Goal: Information Seeking & Learning: Learn about a topic

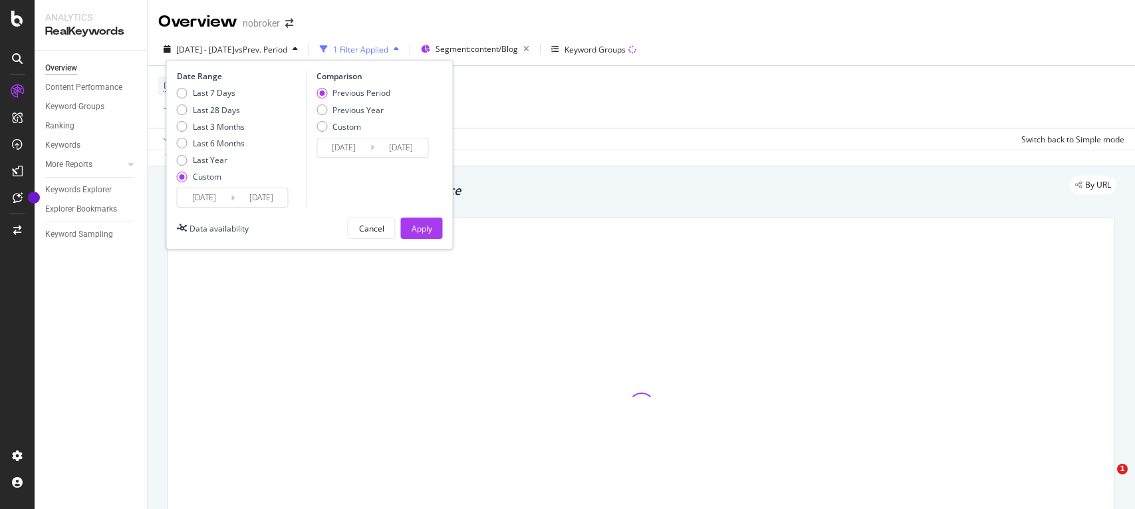
type input "[DATE]"
click at [224, 195] on input "[DATE]" at bounding box center [204, 197] width 53 height 19
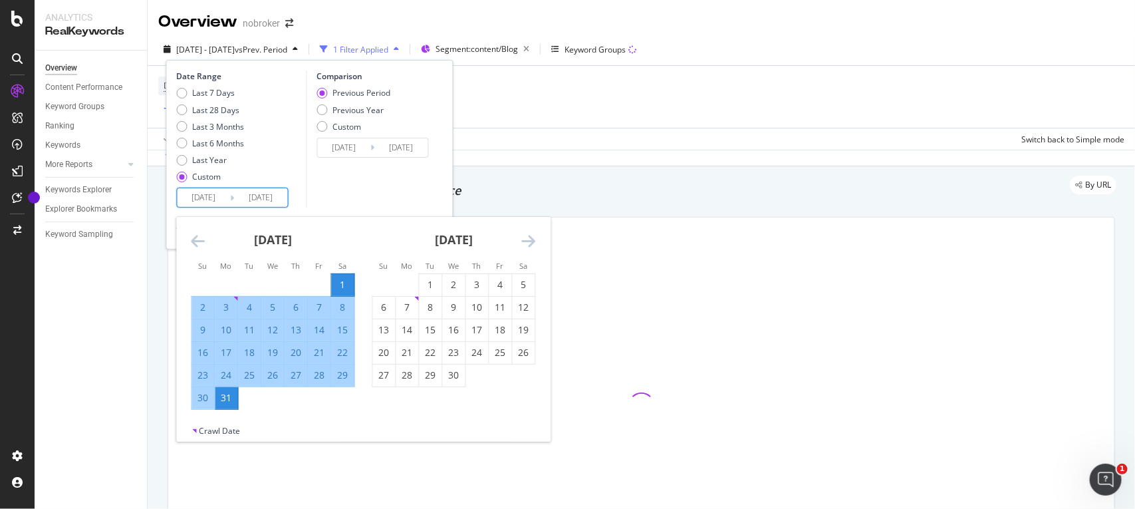
click at [530, 237] on icon "Move forward to switch to the next month." at bounding box center [529, 241] width 14 height 16
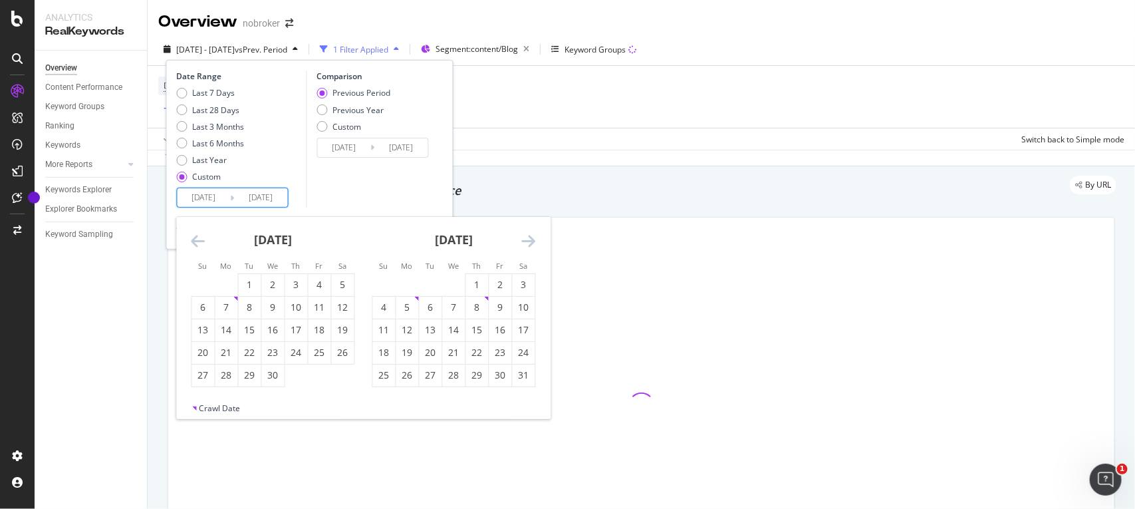
click at [530, 237] on icon "Move forward to switch to the next month." at bounding box center [529, 241] width 14 height 16
click at [493, 283] on div "1" at bounding box center [500, 284] width 23 height 13
type input "[DATE]"
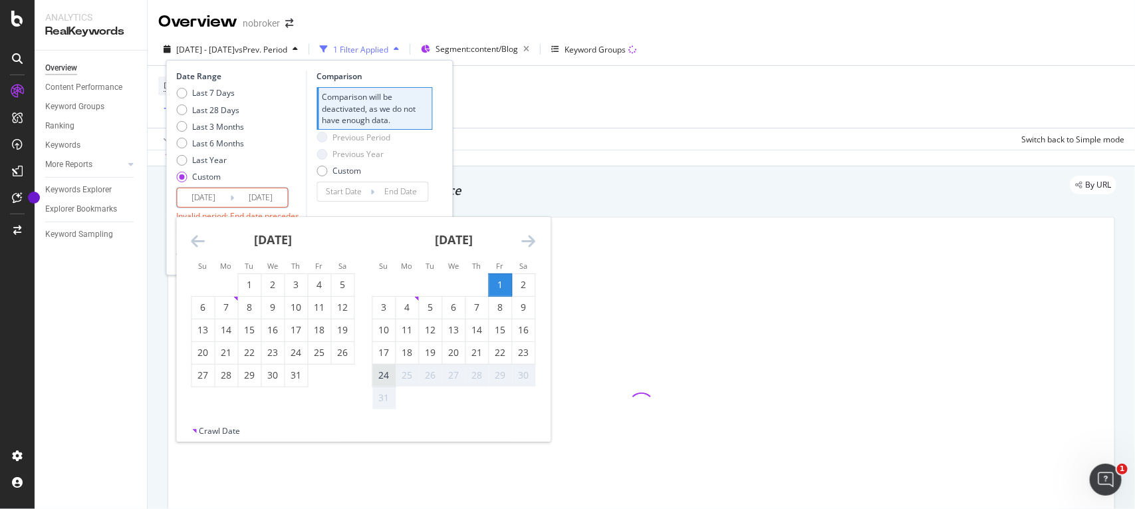
click at [386, 374] on div "24" at bounding box center [384, 374] width 23 height 13
type input "[DATE]"
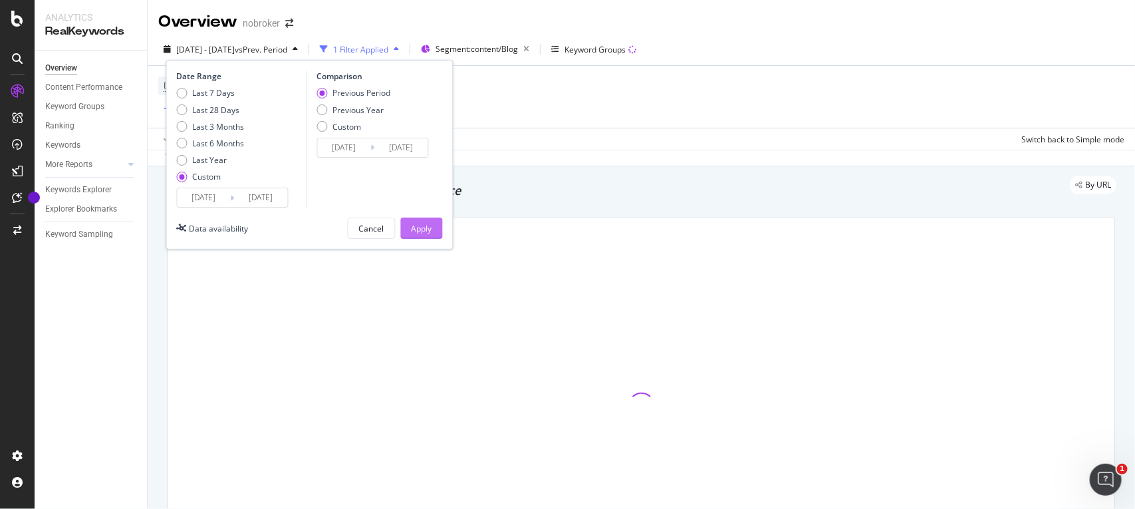
click at [422, 224] on div "Apply" at bounding box center [422, 228] width 21 height 11
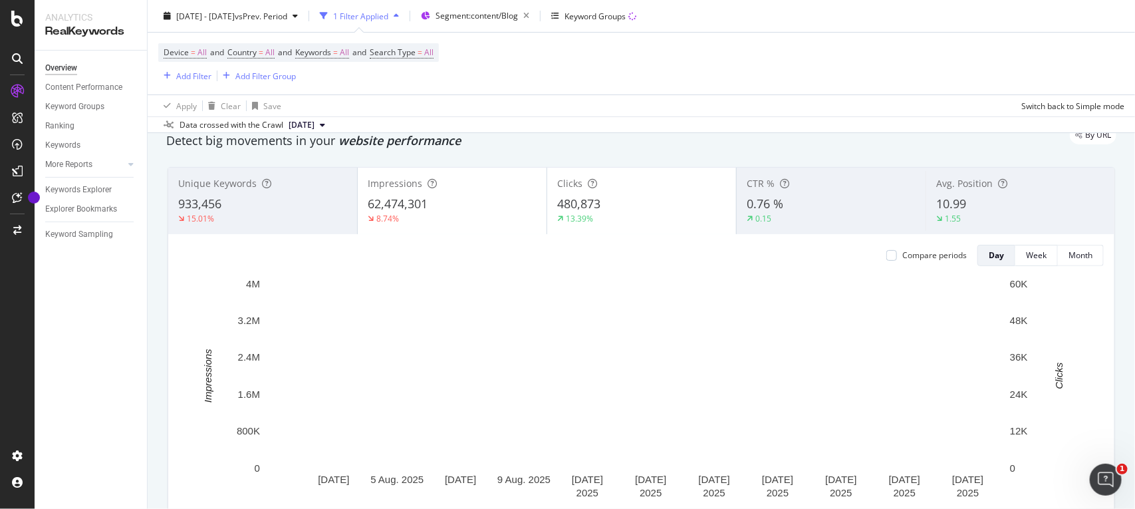
scroll to position [47, 0]
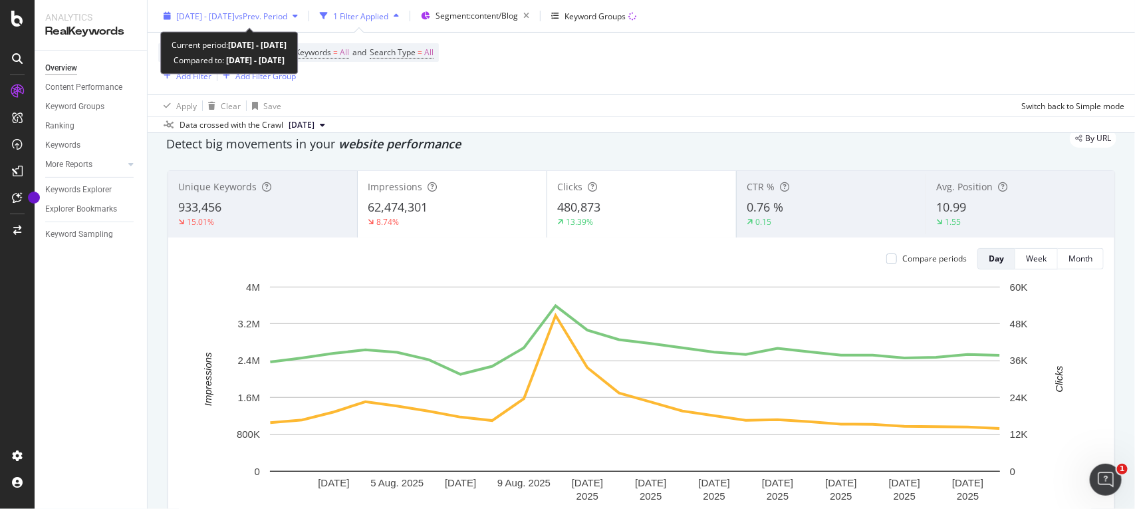
click at [280, 13] on span "vs Prev. Period" at bounding box center [261, 15] width 53 height 11
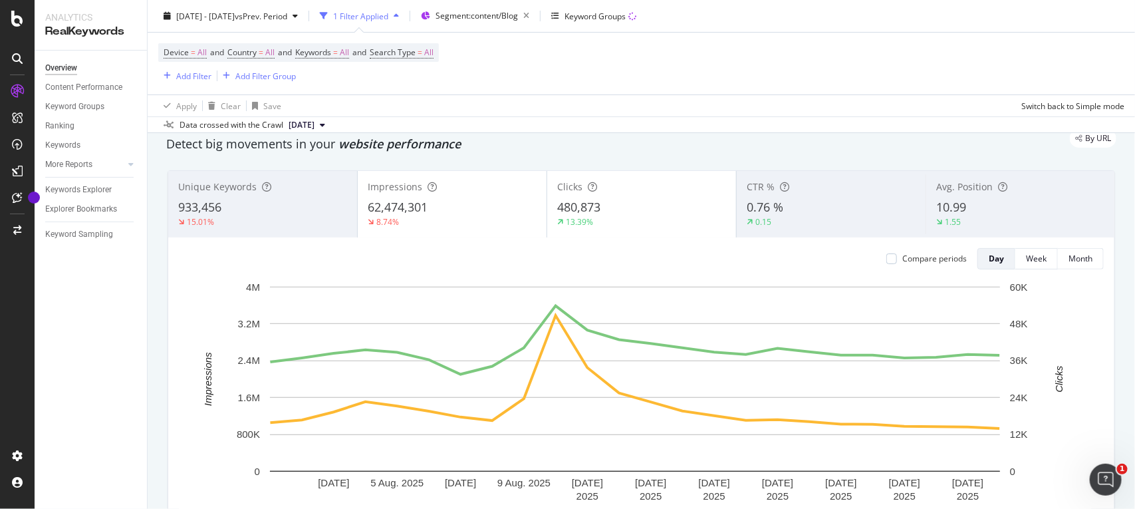
click at [613, 140] on div "By URL" at bounding box center [634, 138] width 963 height 19
copy span "480,873"
drag, startPoint x: 607, startPoint y: 211, endPoint x: 557, endPoint y: 211, distance: 49.9
click at [557, 211] on div "480,873" at bounding box center [641, 207] width 169 height 17
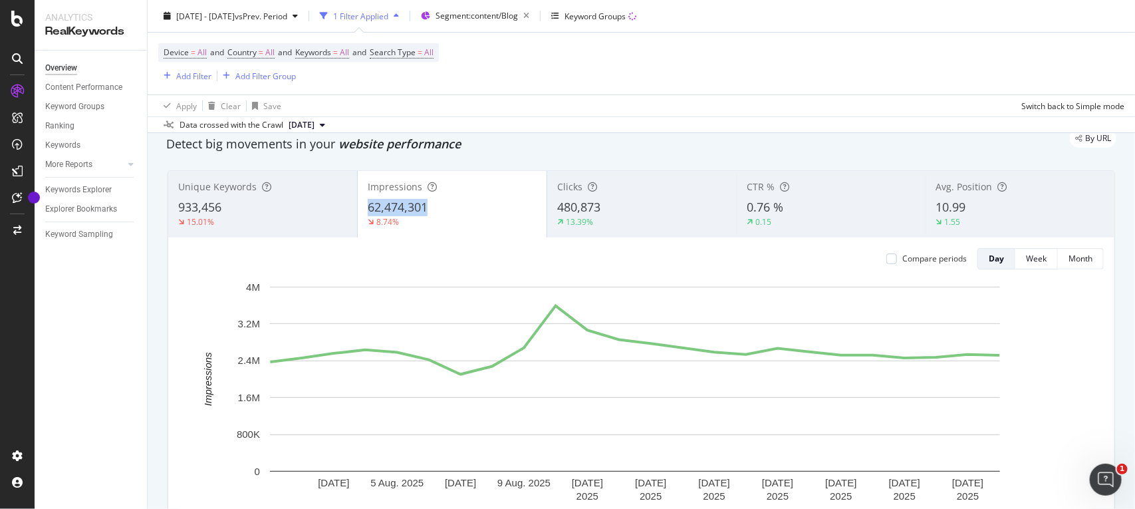
copy span "62,474,301"
drag, startPoint x: 463, startPoint y: 213, endPoint x: 374, endPoint y: 213, distance: 89.1
click at [374, 213] on div "62,474,301" at bounding box center [452, 207] width 169 height 17
copy span "933,456"
drag, startPoint x: 255, startPoint y: 207, endPoint x: 635, endPoint y: 160, distance: 383.2
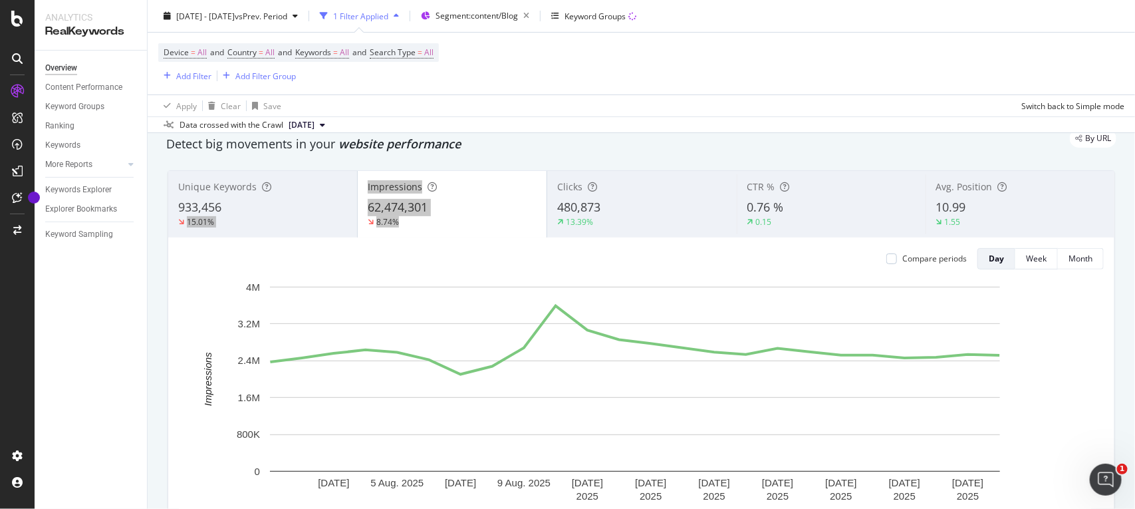
click at [635, 160] on div "Unique Keywords 933,456 15.01% Impressions 62,474,301 8.74% Clicks 480,873 13.3…" at bounding box center [641, 359] width 963 height 399
copy span "0.76 %"
drag, startPoint x: 783, startPoint y: 207, endPoint x: 620, endPoint y: 225, distance: 163.2
click at [620, 225] on div "Unique Keywords 933,456 15.01% Impressions 62,474,301 8.74% Clicks 480,873 13.3…" at bounding box center [641, 204] width 946 height 66
copy span "10.99"
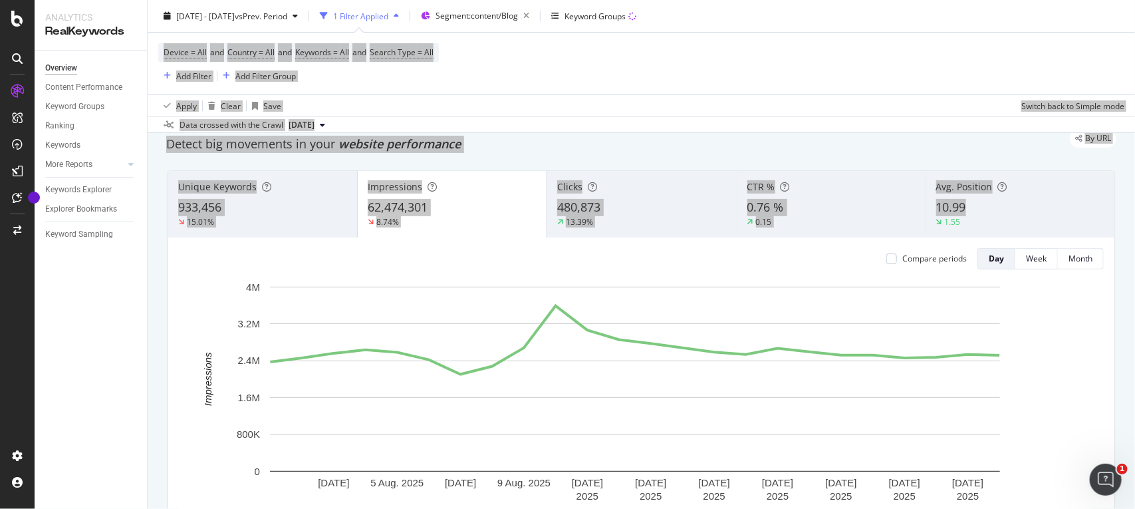
drag, startPoint x: 972, startPoint y: 214, endPoint x: 903, endPoint y: 23, distance: 203.0
click at [903, 23] on div "Overview nobroker [DATE] - [DATE] vs Prev. Period 1 Filter Applied Segment: con…" at bounding box center [641, 254] width 987 height 509
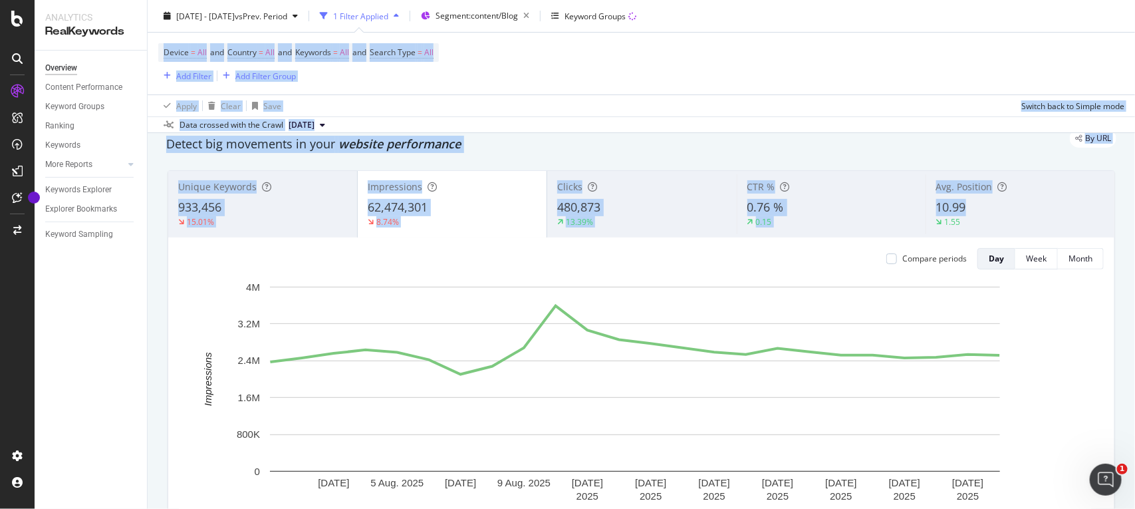
click at [562, 62] on div "Device = All and Country = All and Keywords = All and Search Type = All Add Fil…" at bounding box center [641, 64] width 966 height 62
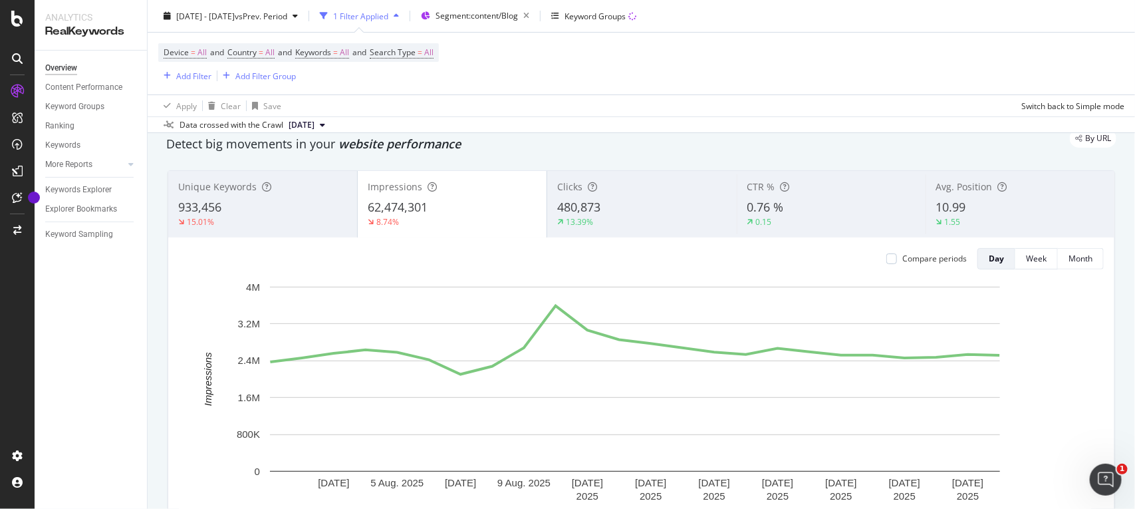
scroll to position [0, 0]
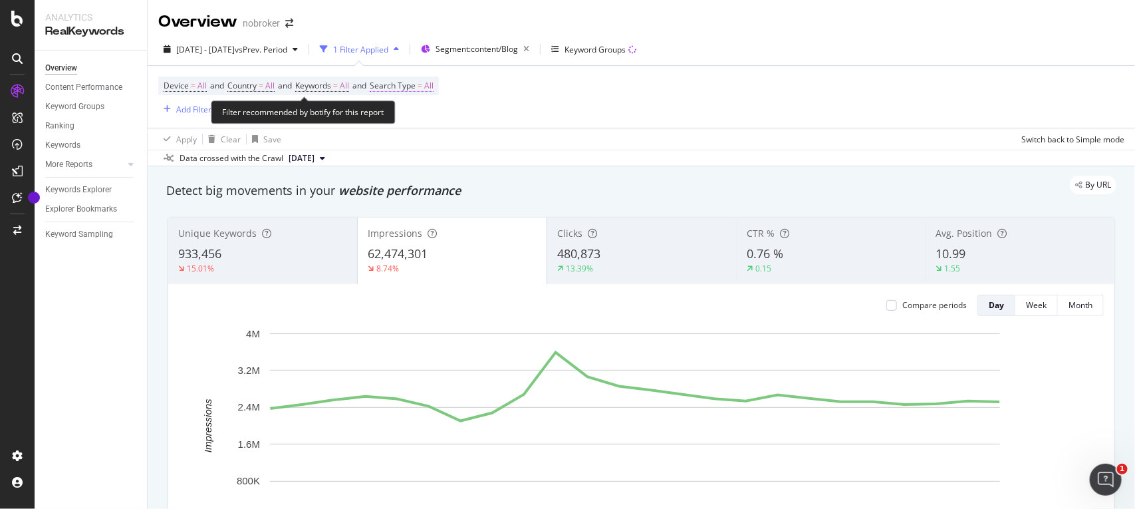
click at [433, 85] on span "All" at bounding box center [428, 85] width 9 height 19
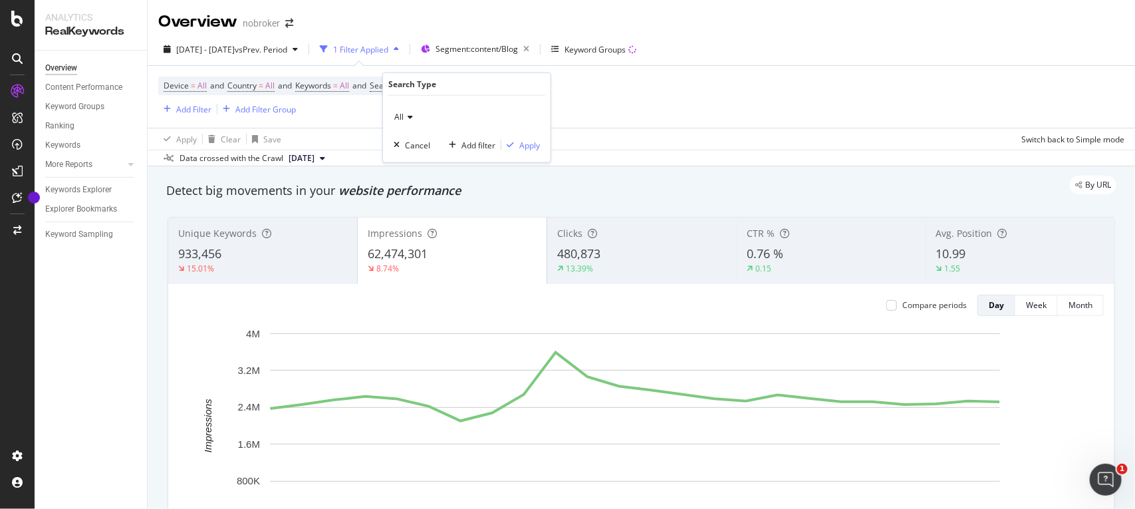
click at [404, 118] on icon at bounding box center [408, 117] width 9 height 8
click at [404, 180] on span "Image" at bounding box center [411, 178] width 23 height 11
click at [527, 148] on div "Apply" at bounding box center [529, 144] width 21 height 11
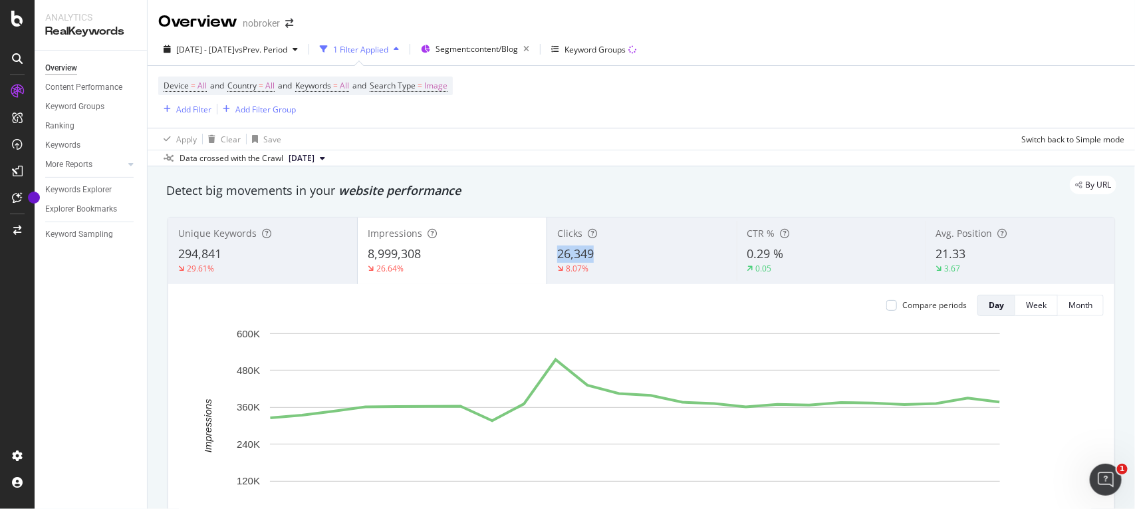
copy span "26,349"
drag, startPoint x: 625, startPoint y: 257, endPoint x: 543, endPoint y: 257, distance: 82.4
click at [547, 257] on div "Clicks 26,349 8.07%" at bounding box center [641, 251] width 189 height 60
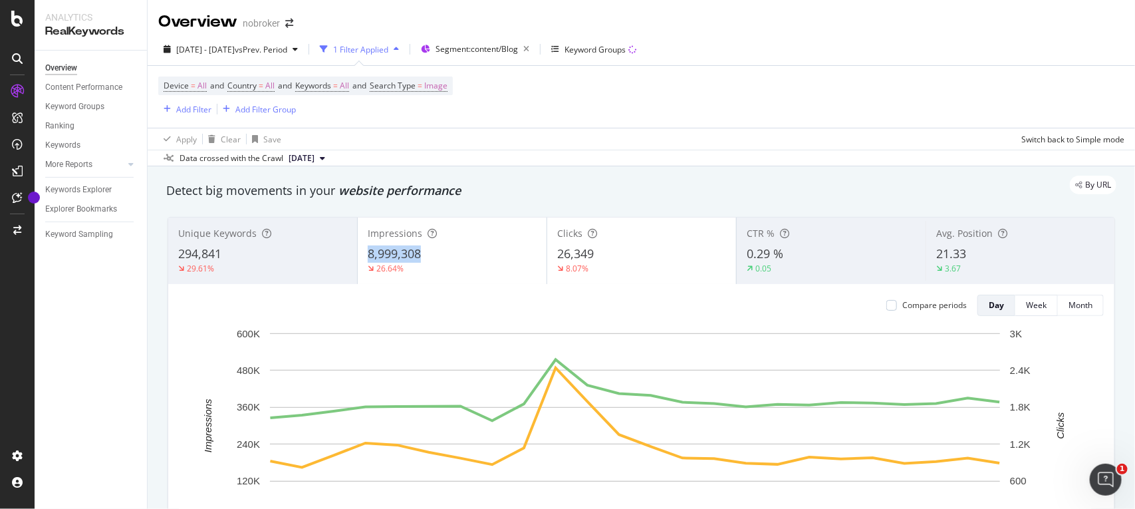
copy span "8,999,308"
drag, startPoint x: 439, startPoint y: 260, endPoint x: 554, endPoint y: 248, distance: 115.0
click at [554, 248] on div "Unique Keywords 294,841 29.61% Impressions 8,999,308 26.64% Clicks 26,349 8.07%…" at bounding box center [641, 250] width 946 height 66
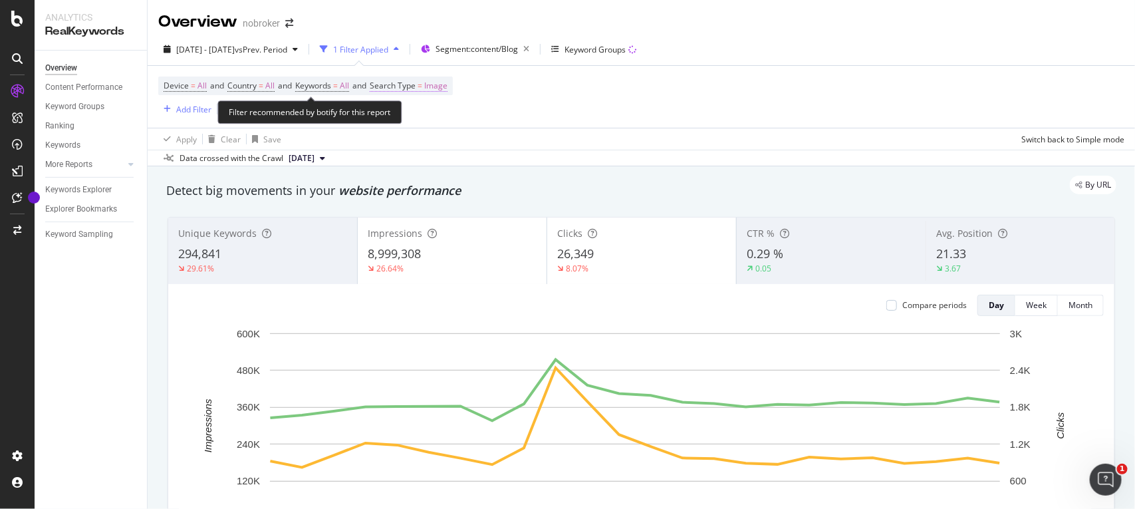
click at [447, 88] on span "Image" at bounding box center [435, 85] width 23 height 19
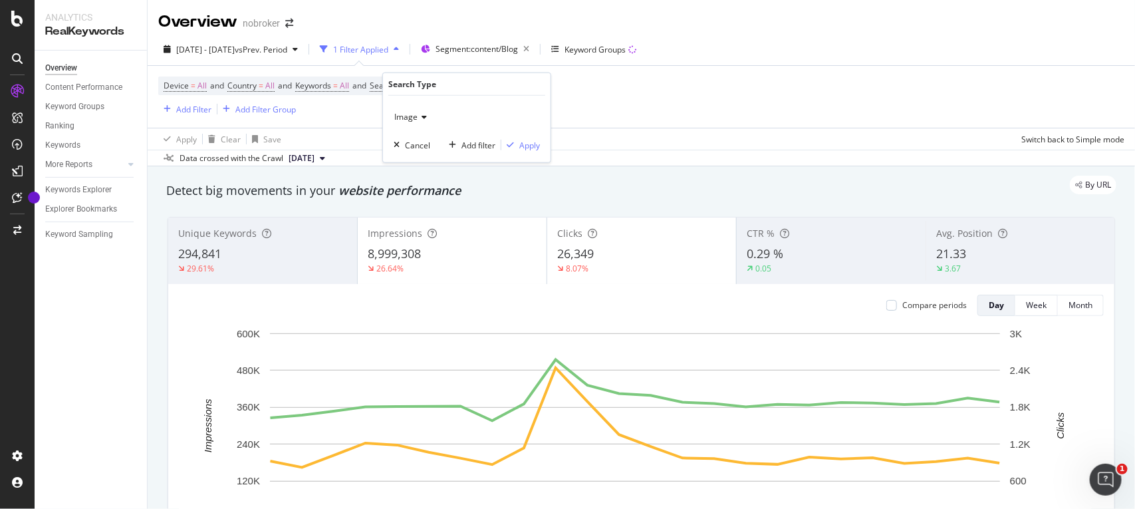
click at [414, 116] on span "Image" at bounding box center [405, 116] width 23 height 11
click at [410, 167] on span "Web" at bounding box center [408, 161] width 17 height 11
click at [519, 150] on div "Apply" at bounding box center [529, 144] width 21 height 11
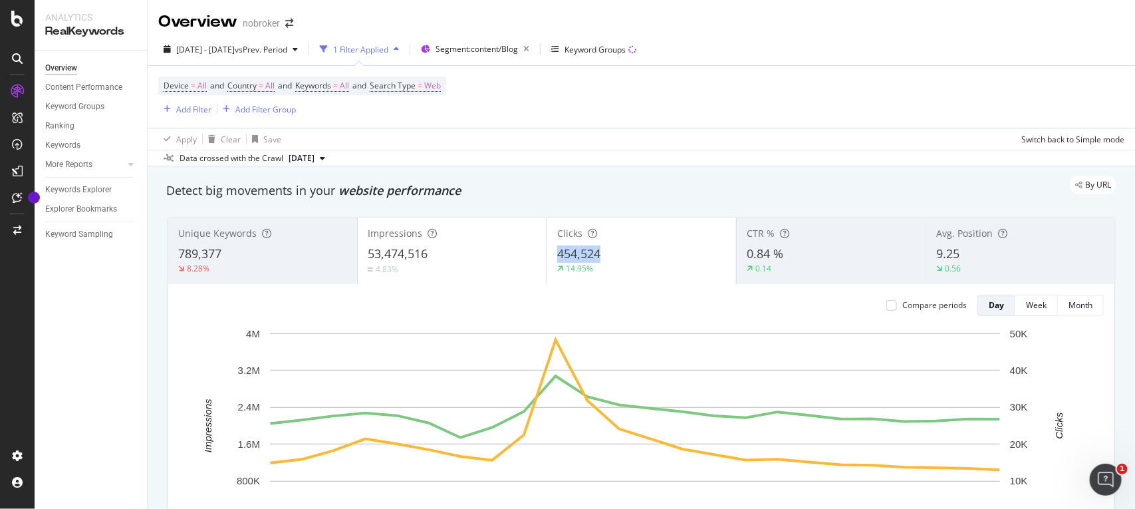
copy span "454,524"
drag, startPoint x: 620, startPoint y: 257, endPoint x: 582, endPoint y: 334, distance: 86.5
click at [582, 334] on div "Unique Keywords 789,377 8.28% Impressions 53,474,516 4.83% Clicks 454,524 14.95…" at bounding box center [641, 405] width 946 height 376
click at [472, 258] on div "53,474,516" at bounding box center [452, 253] width 169 height 17
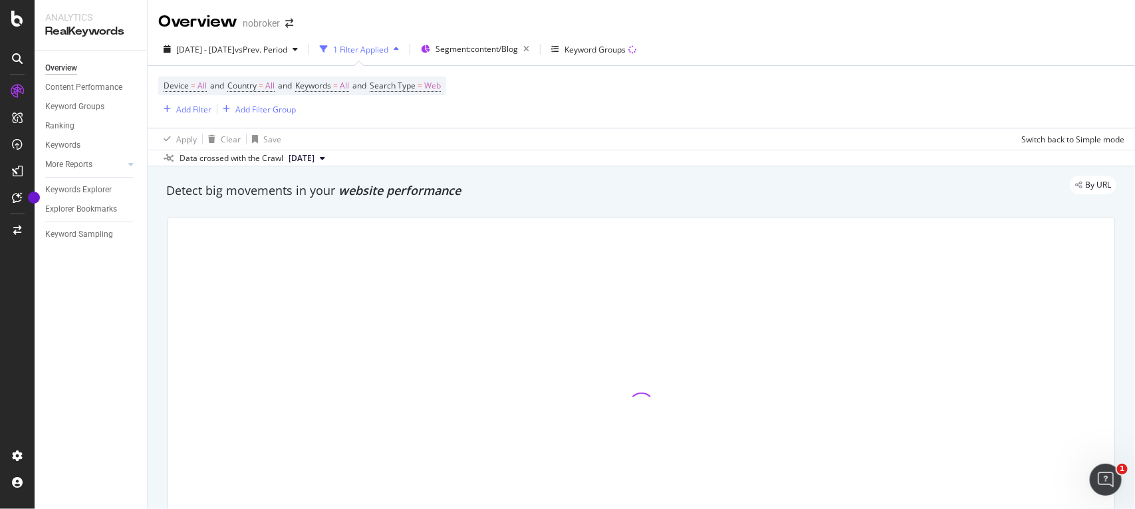
drag, startPoint x: 472, startPoint y: 258, endPoint x: 423, endPoint y: 260, distance: 49.2
click at [423, 260] on div at bounding box center [641, 405] width 946 height 376
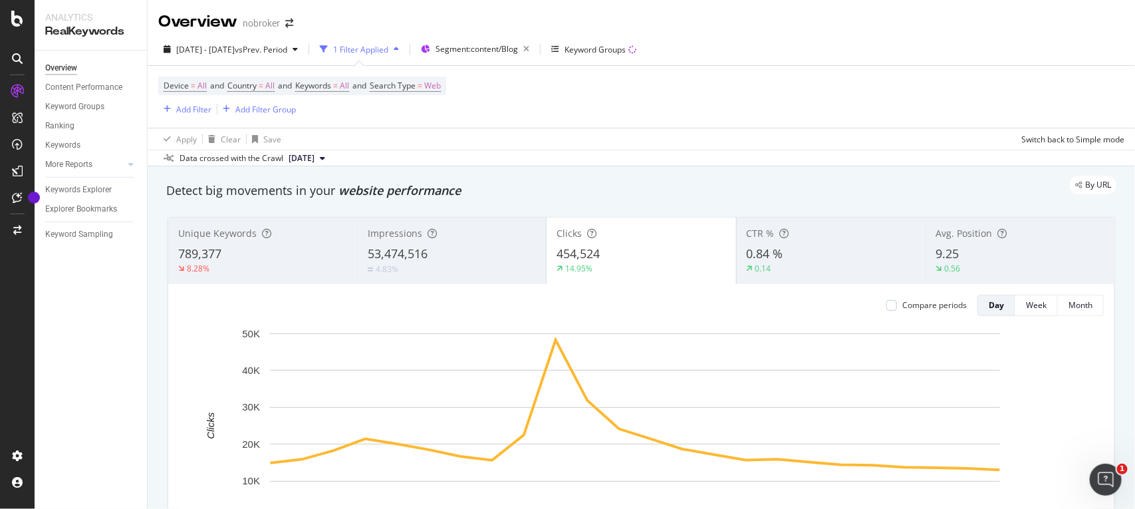
click at [477, 183] on div "By URL" at bounding box center [634, 185] width 963 height 19
copy span "53,474,516"
drag, startPoint x: 436, startPoint y: 251, endPoint x: 569, endPoint y: 320, distance: 149.9
click at [569, 320] on div "Unique Keywords 789,377 8.28% Impressions 53,474,516 4.83% Clicks 454,524 14.95…" at bounding box center [641, 405] width 946 height 376
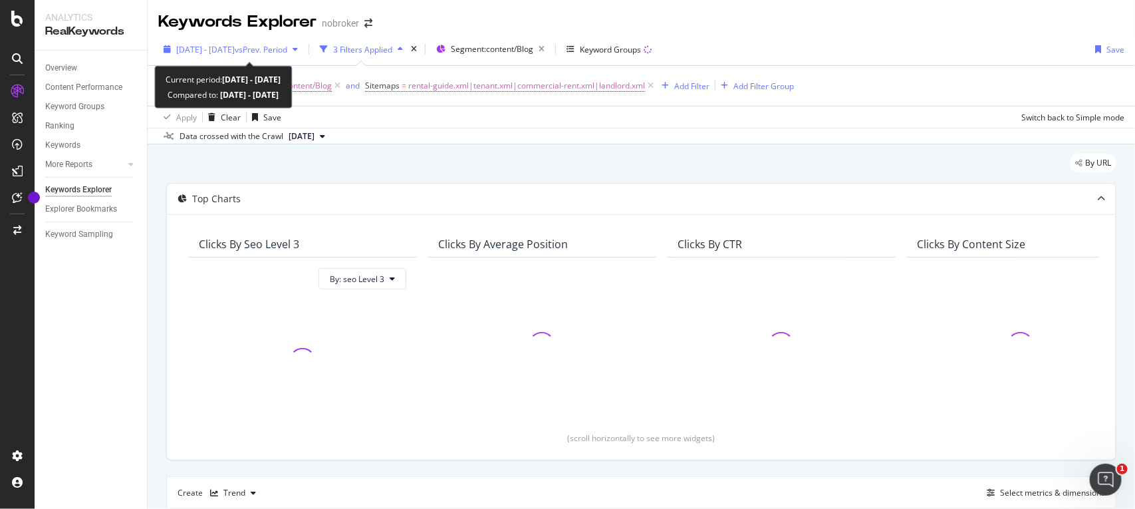
click at [235, 45] on span "[DATE] - [DATE]" at bounding box center [205, 49] width 59 height 11
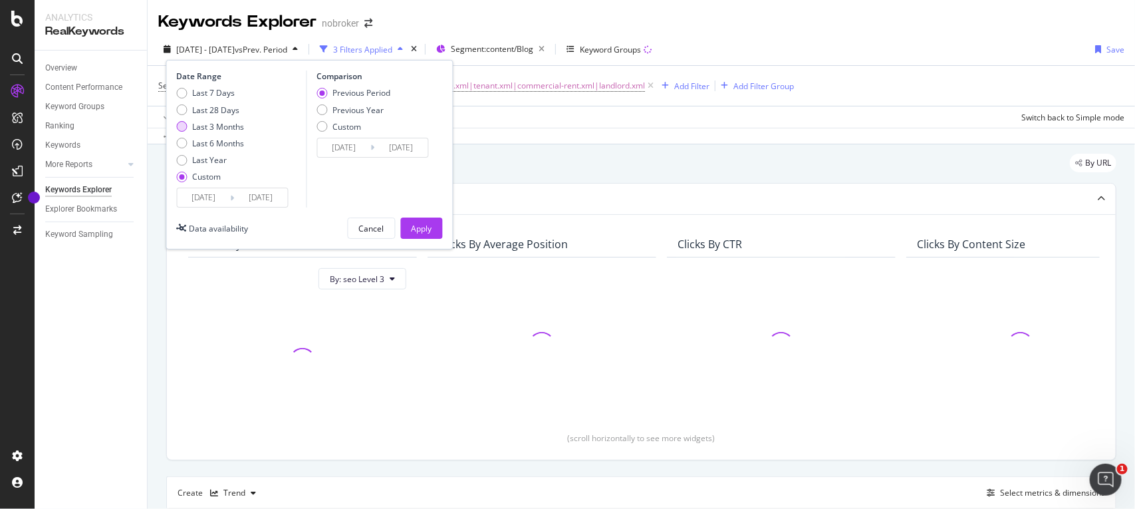
click at [215, 122] on div "Last 3 Months" at bounding box center [219, 126] width 52 height 11
type input "2025/05/25"
type input "[DATE]"
type input "2025/02/22"
type input "2025/05/24"
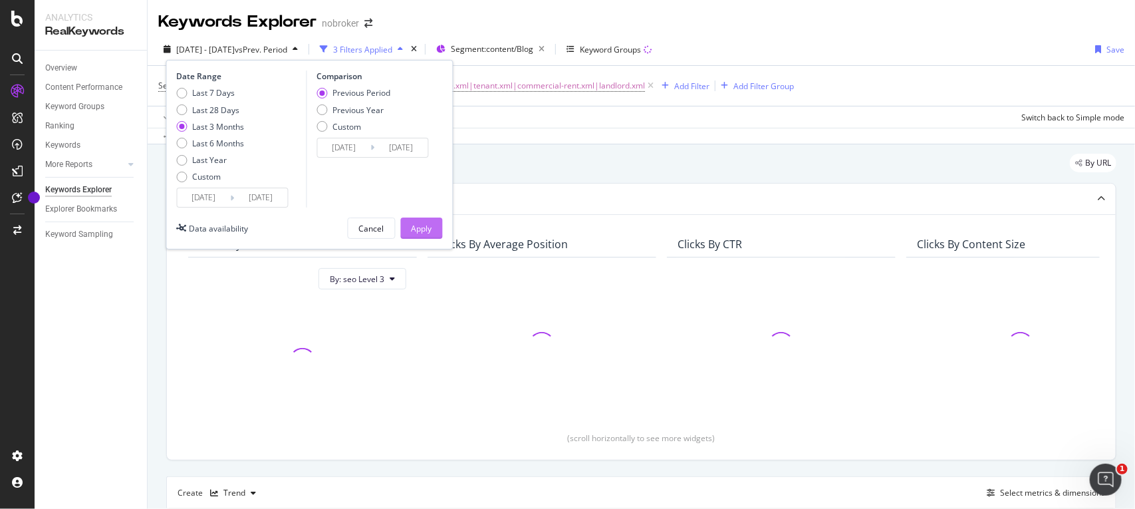
click at [439, 223] on button "Apply" at bounding box center [422, 227] width 42 height 21
